Goal: Task Accomplishment & Management: Use online tool/utility

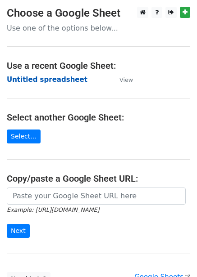
click at [49, 81] on strong "Untitled spreadsheet" at bounding box center [47, 80] width 81 height 8
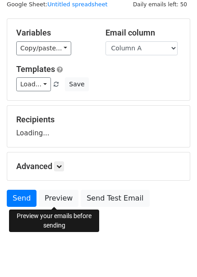
scroll to position [36, 0]
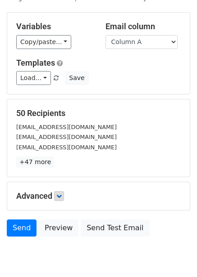
click at [60, 194] on icon at bounding box center [58, 195] width 5 height 5
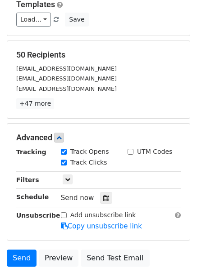
scroll to position [161, 0]
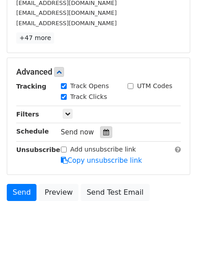
click at [105, 135] on div at bounding box center [106, 132] width 12 height 12
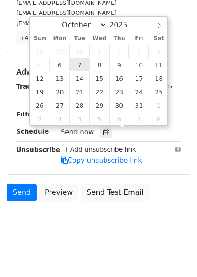
type input "2025-10-07 12:00"
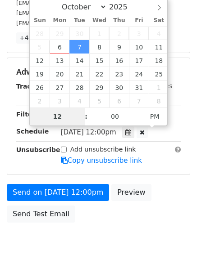
type input "1"
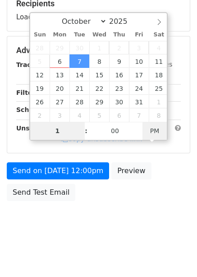
type input "2025-10-07 01:00"
type input "01"
click at [157, 135] on span "PM" at bounding box center [154, 131] width 25 height 18
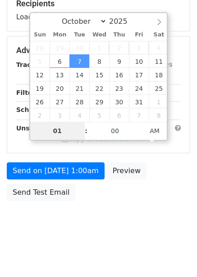
scroll to position [161, 0]
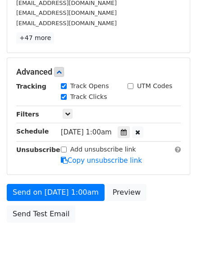
click at [178, 198] on div "Send on Oct 7 at 1:00am Preview Send Test Email" at bounding box center [98, 205] width 197 height 43
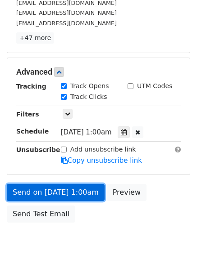
drag, startPoint x: 68, startPoint y: 193, endPoint x: 74, endPoint y: 199, distance: 8.0
click at [68, 193] on link "Send on Oct 7 at 1:00am" at bounding box center [56, 192] width 98 height 17
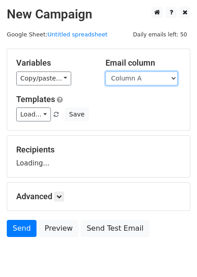
click at [130, 79] on select "Column A Column B Column C Column D Column E Column F" at bounding box center [141, 79] width 72 height 14
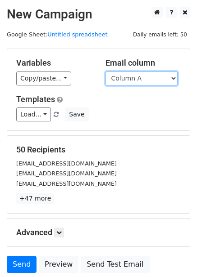
select select "Column B"
click at [105, 72] on select "Column A Column B Column C Column D Column E Column F" at bounding box center [141, 79] width 72 height 14
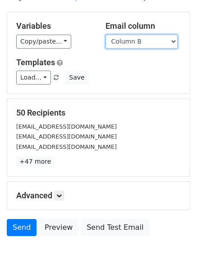
scroll to position [72, 0]
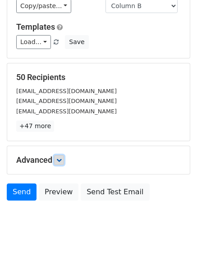
click at [56, 160] on link at bounding box center [59, 160] width 10 height 10
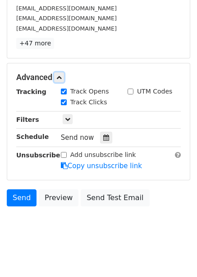
scroll to position [157, 0]
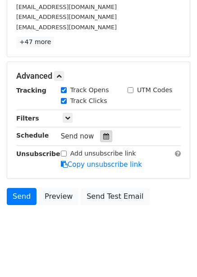
click at [100, 140] on div at bounding box center [106, 136] width 12 height 12
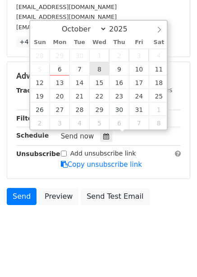
type input "2025-10-08 12:00"
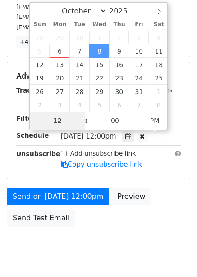
type input "2"
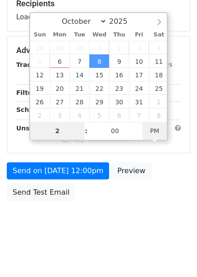
type input "2025-10-08 02:00"
type input "02"
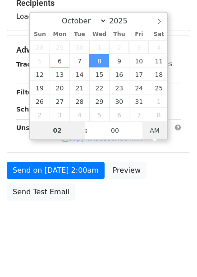
click at [157, 131] on body "New Campaign Daily emails left: 50 Google Sheet: Untitled spreadsheet Variables…" at bounding box center [98, 50] width 197 height 381
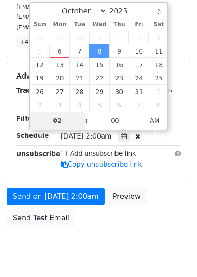
scroll to position [146, 0]
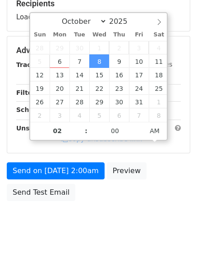
click at [163, 191] on div "Send on Oct 8 at 2:00am Preview Send Test Email" at bounding box center [98, 183] width 197 height 43
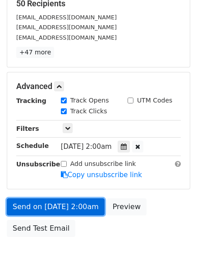
click at [88, 208] on link "Send on Oct 8 at 2:00am" at bounding box center [56, 206] width 98 height 17
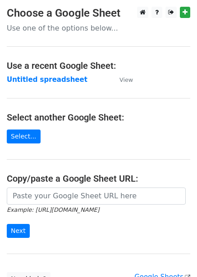
click at [48, 80] on strong "Untitled spreadsheet" at bounding box center [47, 80] width 81 height 8
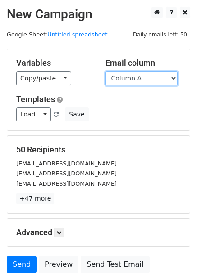
click at [130, 80] on select "Column A Column B Column C Column D Column E Column F" at bounding box center [141, 79] width 72 height 14
select select "Column C"
click at [105, 72] on select "Column A Column B Column C Column D Column E Column F" at bounding box center [141, 79] width 72 height 14
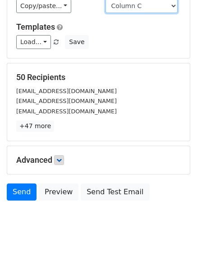
scroll to position [36, 0]
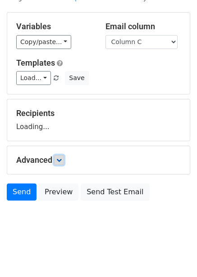
click at [62, 162] on icon at bounding box center [58, 159] width 5 height 5
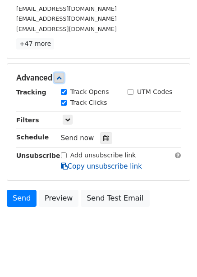
scroll to position [161, 0]
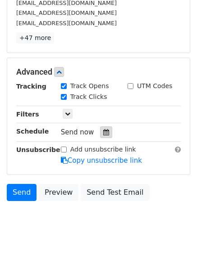
click at [103, 131] on icon at bounding box center [106, 132] width 6 height 6
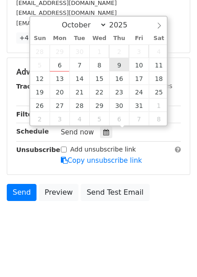
type input "2025-10-09 12:00"
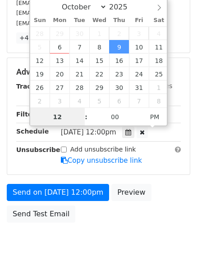
scroll to position [0, 0]
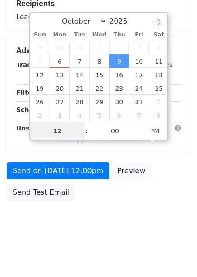
type input "3"
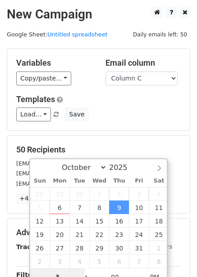
scroll to position [182, 0]
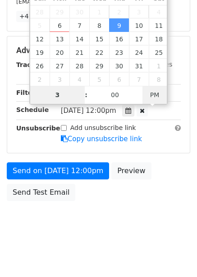
type input "2025-10-09 03:00"
type input "03"
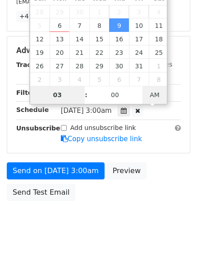
click at [156, 91] on span "AM" at bounding box center [154, 95] width 25 height 18
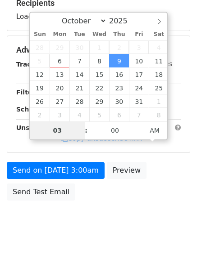
scroll to position [146, 0]
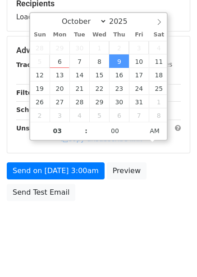
click at [162, 198] on div "Send on Oct 9 at 3:00am Preview Send Test Email" at bounding box center [98, 183] width 197 height 43
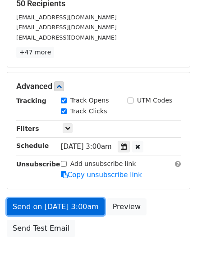
click at [73, 205] on link "Send on Oct 9 at 3:00am" at bounding box center [56, 206] width 98 height 17
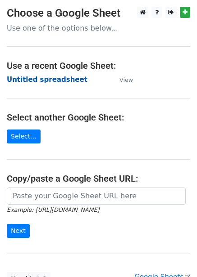
click at [51, 80] on strong "Untitled spreadsheet" at bounding box center [47, 80] width 81 height 8
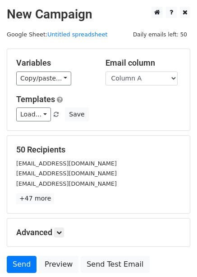
click at [171, 86] on div "Variables Copy/paste... {{Column A}} {{Column B}} {{Column C}} {{Column D}} {{C…" at bounding box center [98, 89] width 182 height 81
click at [164, 79] on select "Column A Column B Column C Column D Column E Column F" at bounding box center [141, 79] width 72 height 14
select select "Column D"
click at [105, 72] on select "Column A Column B Column C Column D Column E Column F" at bounding box center [141, 79] width 72 height 14
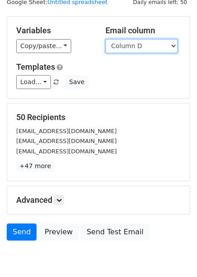
scroll to position [72, 0]
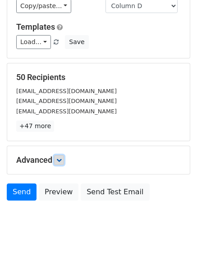
click at [58, 159] on icon at bounding box center [58, 159] width 5 height 5
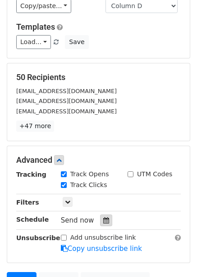
click at [103, 218] on icon at bounding box center [106, 220] width 6 height 6
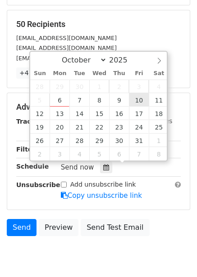
scroll to position [135, 0]
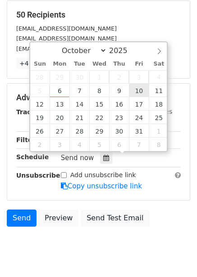
type input "2025-10-10 12:00"
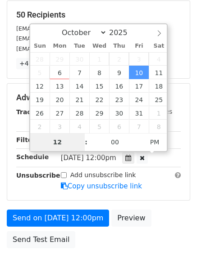
type input "4"
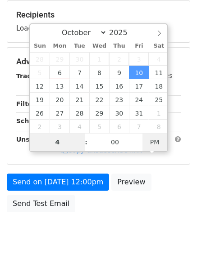
type input "2025-10-10 04:00"
type input "04"
click at [161, 142] on span "PM" at bounding box center [154, 142] width 25 height 18
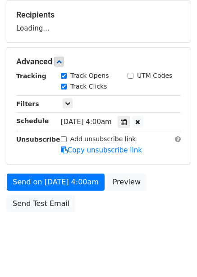
click at [164, 207] on div "Send on Oct 10 at 4:00am Preview Send Test Email" at bounding box center [98, 195] width 197 height 43
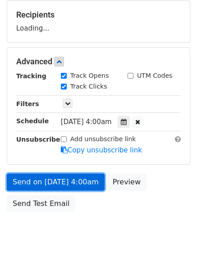
click at [79, 180] on link "Send on Oct 10 at 4:00am" at bounding box center [56, 182] width 98 height 17
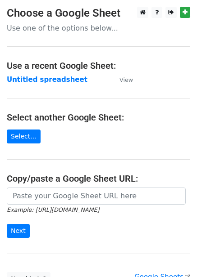
click at [55, 79] on strong "Untitled spreadsheet" at bounding box center [47, 80] width 81 height 8
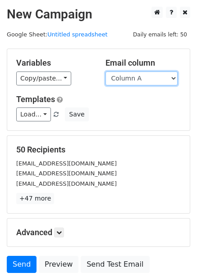
click at [143, 81] on select "Column A Column B Column C Column D Column E Column F" at bounding box center [141, 79] width 72 height 14
select select "Column E"
click at [105, 72] on select "Column A Column B Column C Column D Column E Column F" at bounding box center [141, 79] width 72 height 14
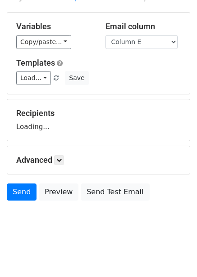
click at [62, 149] on div "Advanced Tracking Track Opens UTM Codes Track Clicks Filters Only include sprea…" at bounding box center [98, 160] width 182 height 28
click at [62, 155] on link at bounding box center [59, 160] width 10 height 10
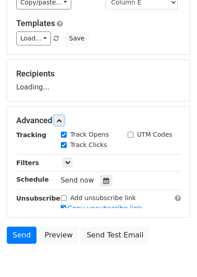
scroll to position [123, 0]
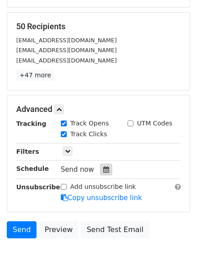
click at [103, 171] on icon at bounding box center [106, 169] width 6 height 6
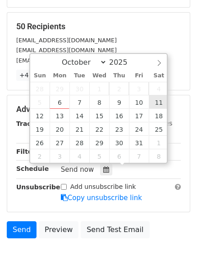
type input "2025-10-11 12:00"
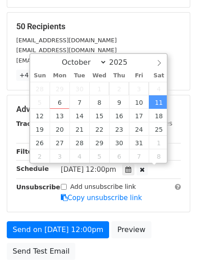
scroll to position [0, 0]
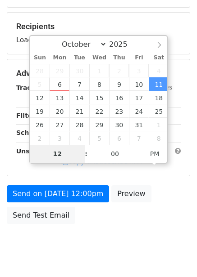
type input "5"
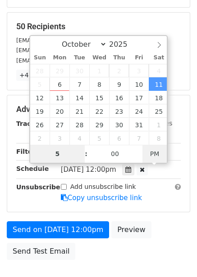
type input "2025-10-11 05:00"
type input "05"
click at [153, 156] on span "PM" at bounding box center [154, 154] width 25 height 18
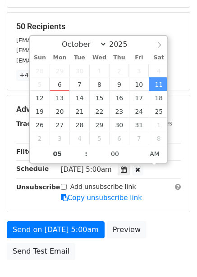
click at [153, 232] on body "New Campaign Daily emails left: 50 Google Sheet: Untitled spreadsheet Variables…" at bounding box center [98, 91] width 197 height 417
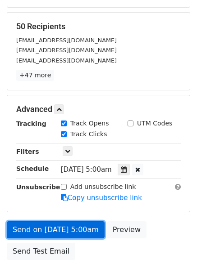
click at [73, 229] on link "Send on Oct 11 at 5:00am" at bounding box center [56, 229] width 98 height 17
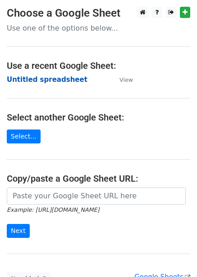
click at [47, 83] on strong "Untitled spreadsheet" at bounding box center [47, 80] width 81 height 8
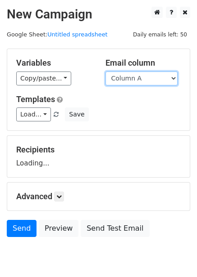
drag, startPoint x: 0, startPoint y: 0, endPoint x: 156, endPoint y: 84, distance: 177.0
click at [156, 81] on select "Column A Column B Column C Column D Column E Column F" at bounding box center [141, 79] width 72 height 14
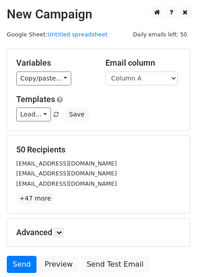
click at [141, 157] on div "50 Recipients [EMAIL_ADDRESS][DOMAIN_NAME] [EMAIL_ADDRESS][DOMAIN_NAME] [EMAIL_…" at bounding box center [98, 174] width 164 height 59
click at [154, 82] on select "Column A Column B Column C Column D Column E Column F" at bounding box center [141, 79] width 72 height 14
select select "Column F"
click at [105, 72] on select "Column A Column B Column C Column D Column E Column F" at bounding box center [141, 79] width 72 height 14
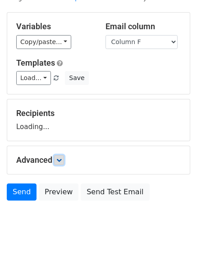
click at [62, 158] on icon at bounding box center [58, 159] width 5 height 5
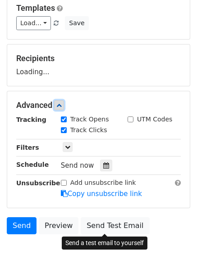
scroll to position [118, 0]
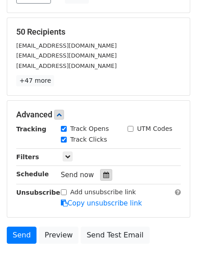
click at [100, 171] on div at bounding box center [106, 175] width 12 height 12
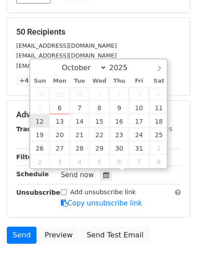
type input "[DATE] 12:00"
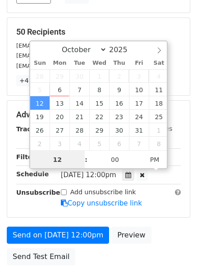
scroll to position [0, 0]
type input "6"
type input "[DATE] 06:00"
type input "06"
click at [157, 160] on span "PM" at bounding box center [154, 159] width 25 height 18
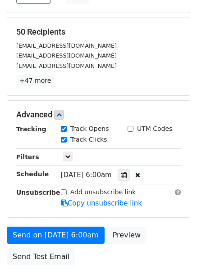
click at [149, 224] on form "Variables Copy/paste... {{Column A}} {{Column B}} {{Column C}} {{Column D}} {{C…" at bounding box center [98, 100] width 183 height 339
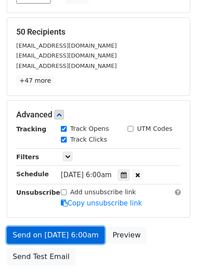
click at [80, 234] on link "Send on [DATE] 6:00am" at bounding box center [56, 235] width 98 height 17
